Goal: Information Seeking & Learning: Learn about a topic

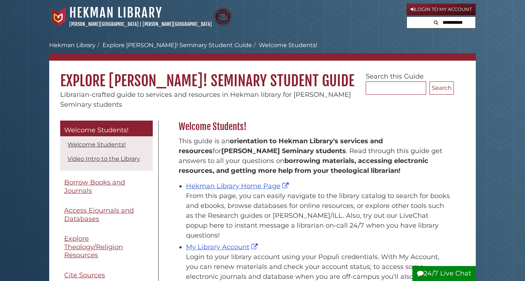
scroll to position [108, 279]
click at [210, 189] on link "Hekman Library Home Page" at bounding box center [238, 186] width 105 height 8
click at [262, 186] on link "Hekman Library Home Page" at bounding box center [238, 186] width 105 height 8
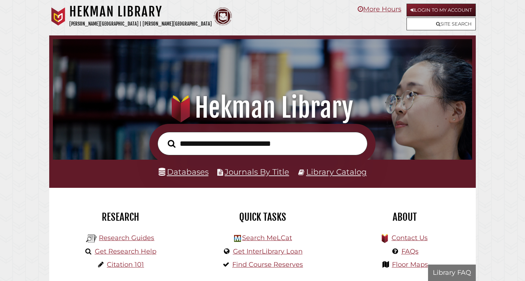
scroll to position [139, 416]
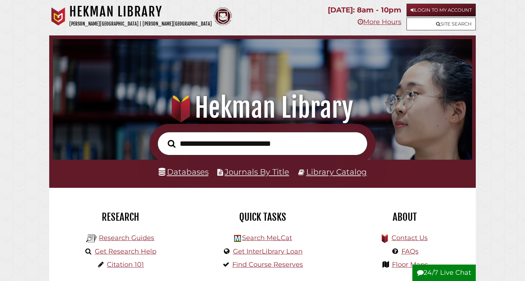
click at [197, 170] on link "Databases" at bounding box center [184, 171] width 50 height 9
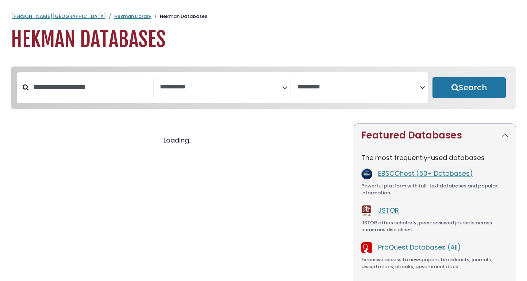
select select "Database Subject Filter"
select select "Database Vendors Filter"
select select "Database Subject Filter"
select select "Database Vendors Filter"
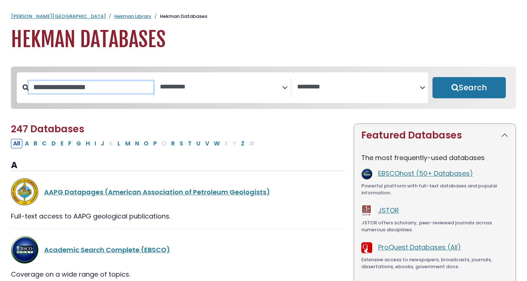
click at [65, 93] on input "Search database by title or keyword" at bounding box center [91, 87] width 124 height 12
type input "****"
click at [469, 88] on button "Search" at bounding box center [468, 87] width 73 height 21
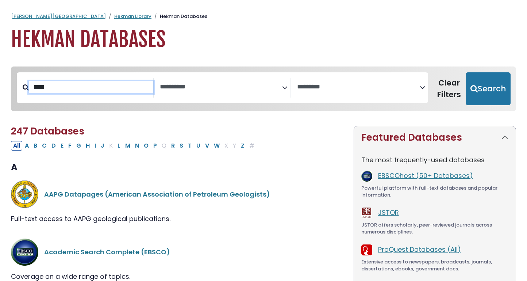
select select "Database Subject Filter"
select select "Database Vendors Filter"
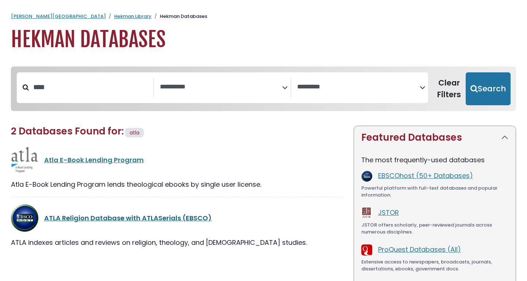
click at [179, 214] on link "ATLA Religion Database with ATLASerials (EBSCO)" at bounding box center [127, 217] width 167 height 9
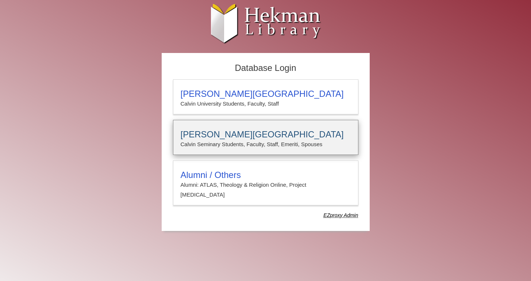
click at [238, 133] on h3 "Calvin Theological Seminary" at bounding box center [266, 134] width 170 height 10
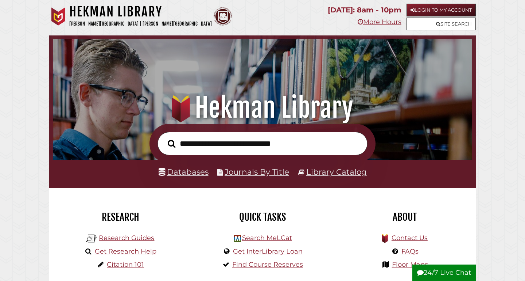
scroll to position [139, 416]
type input "**********"
click at [171, 143] on button "Search" at bounding box center [171, 144] width 15 height 12
